Goal: Task Accomplishment & Management: Use online tool/utility

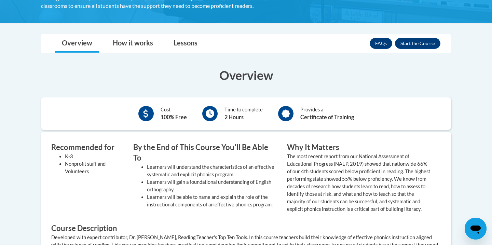
scroll to position [182, 0]
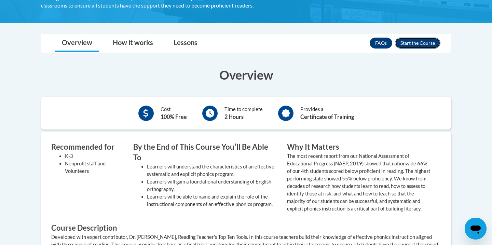
click at [403, 44] on button "Enroll" at bounding box center [417, 43] width 45 height 11
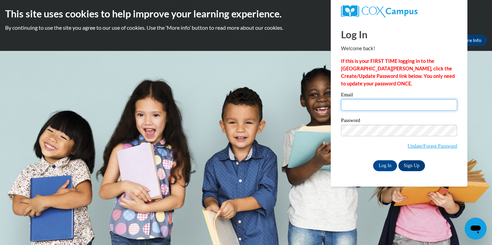
click at [365, 103] on input "Email" at bounding box center [399, 105] width 116 height 12
type input "julianicolegrassi@gmail.com"
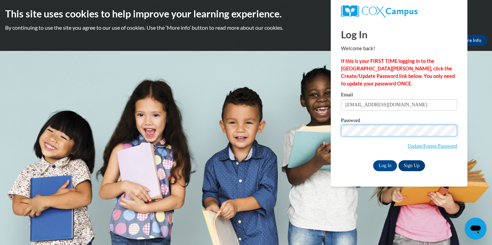
click at [373, 160] on input "Log In" at bounding box center [385, 165] width 24 height 11
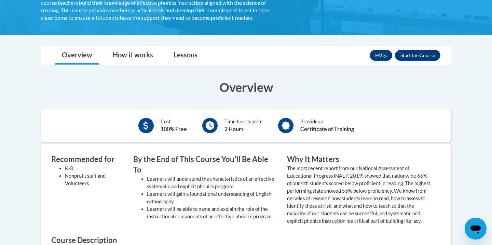
scroll to position [173, 0]
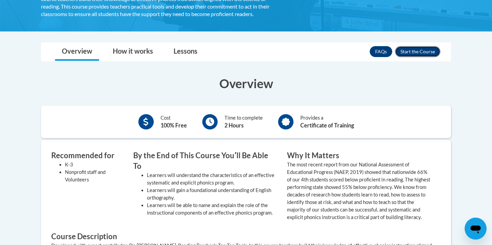
click at [404, 55] on button "Enroll" at bounding box center [417, 51] width 45 height 11
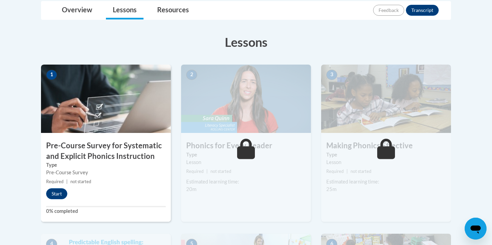
scroll to position [213, 0]
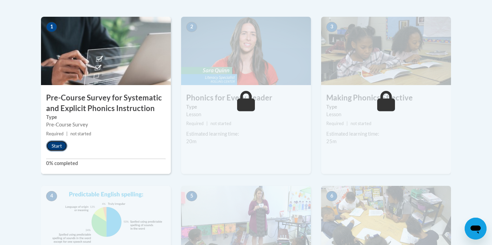
click at [54, 147] on button "Start" at bounding box center [56, 145] width 21 height 11
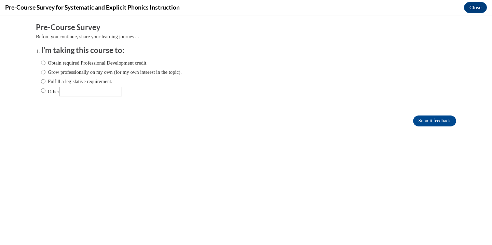
scroll to position [0, 0]
click at [95, 90] on input "Other" at bounding box center [90, 92] width 63 height 10
type input "Multiple Abilities Program"
click at [420, 124] on input "Submit feedback" at bounding box center [434, 121] width 43 height 11
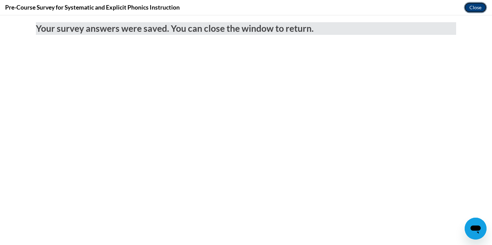
click at [480, 9] on button "Close" at bounding box center [475, 7] width 23 height 11
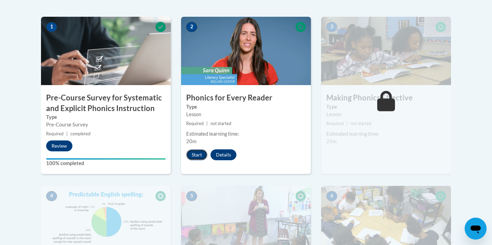
click at [197, 152] on button "Start" at bounding box center [196, 154] width 21 height 11
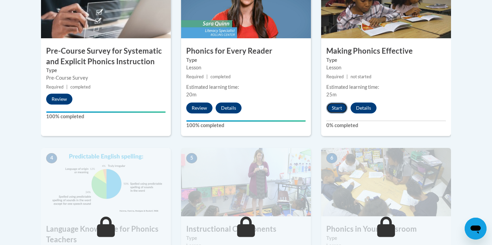
click at [338, 113] on button "Start" at bounding box center [336, 108] width 21 height 11
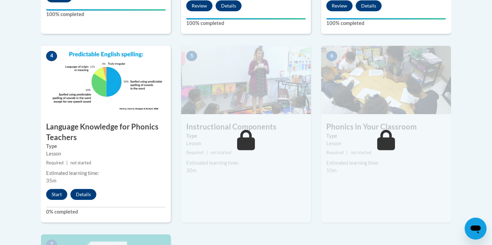
scroll to position [363, 0]
